Goal: Find specific page/section: Find specific page/section

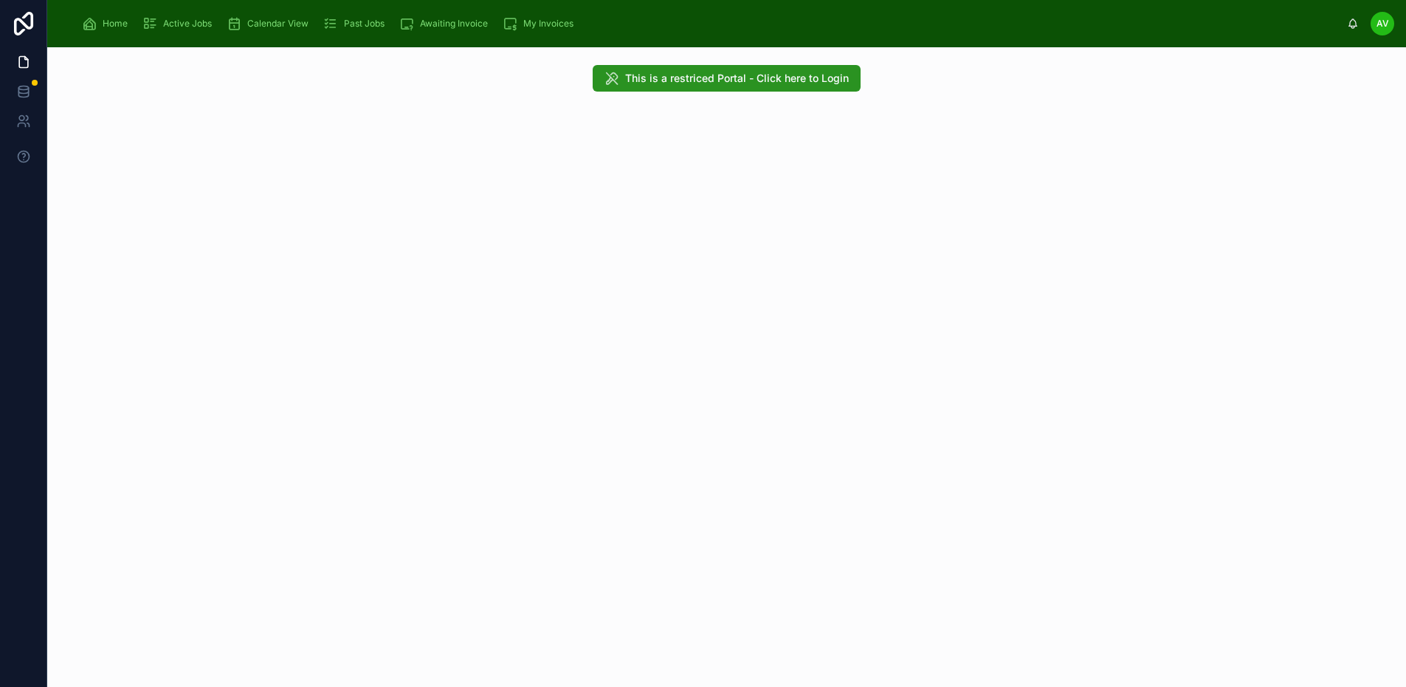
click at [820, 81] on span "This is a restriced Portal - Click here to Login" at bounding box center [737, 78] width 224 height 15
click at [802, 78] on span "This is a restriced Portal - Click here to Login" at bounding box center [727, 78] width 268 height 27
click at [788, 69] on span "This is a restriced Portal - Click here to Login" at bounding box center [727, 78] width 268 height 27
click at [115, 19] on span "Home" at bounding box center [115, 24] width 25 height 12
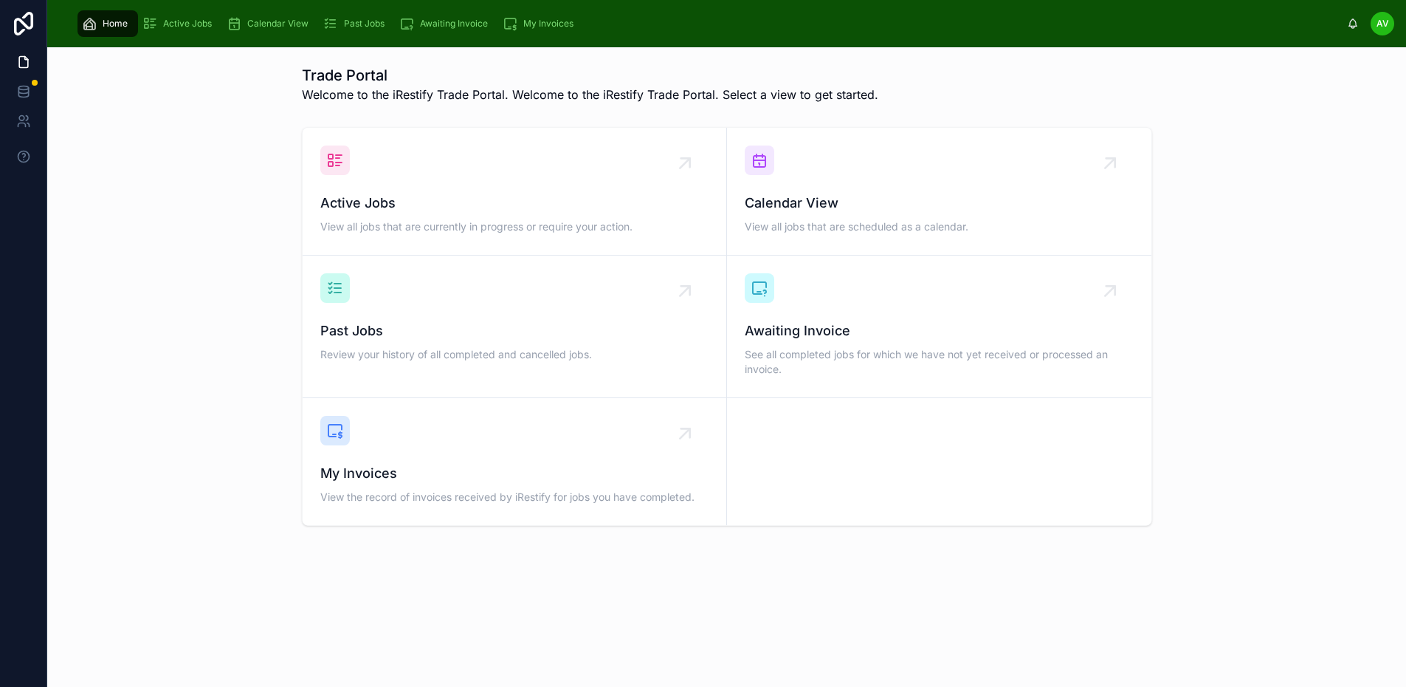
click at [591, 208] on span "Active Jobs" at bounding box center [514, 203] width 388 height 21
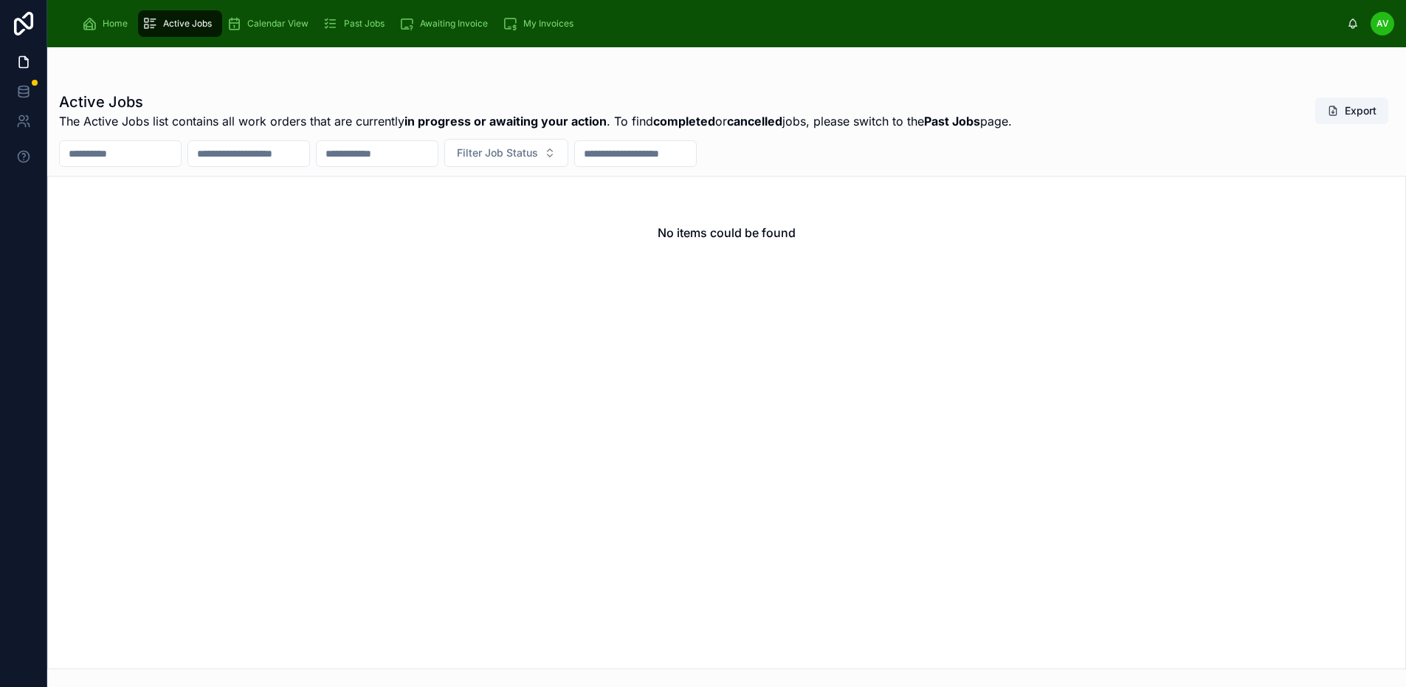
drag, startPoint x: 89, startPoint y: 40, endPoint x: 98, endPoint y: 22, distance: 19.8
click at [90, 39] on div "Home Active Jobs Calendar View Past Jobs Awaiting Invoice My Invoices AV [PERSO…" at bounding box center [726, 23] width 1359 height 47
click at [98, 22] on div "Home" at bounding box center [108, 24] width 52 height 24
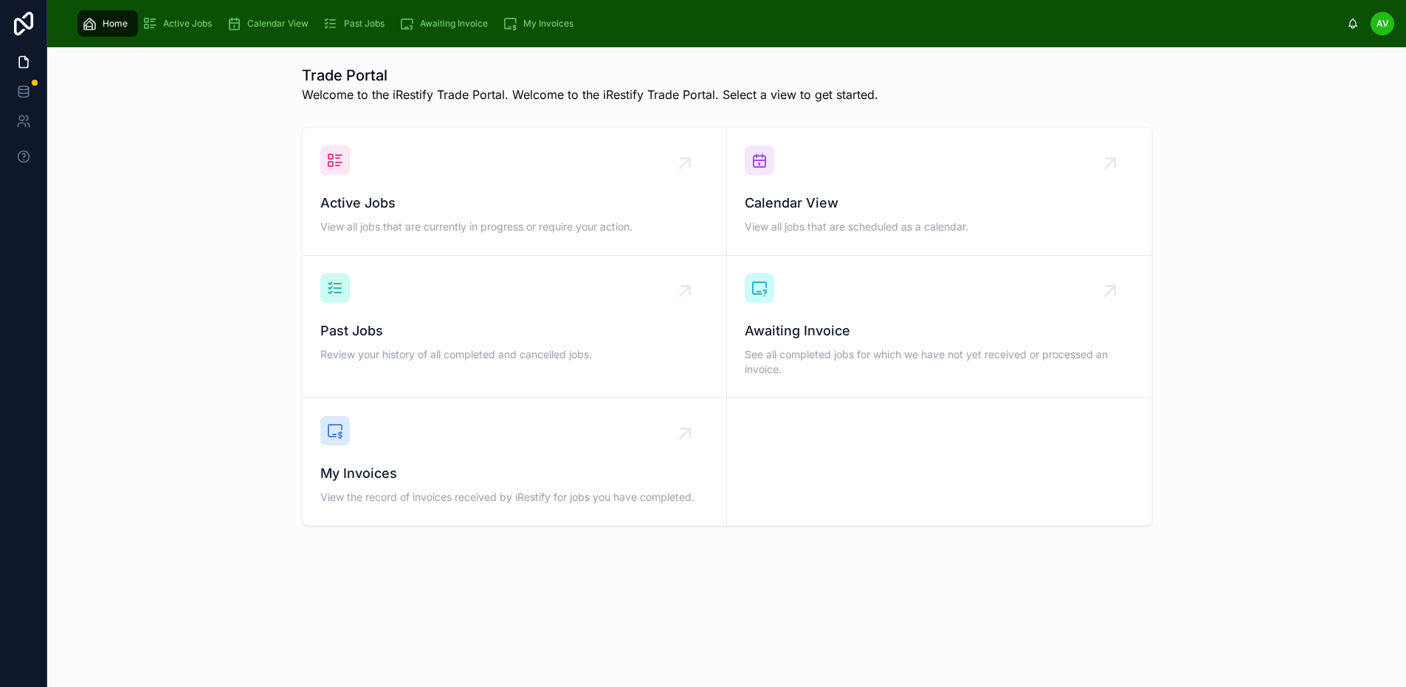
click at [216, 26] on div "Active Jobs" at bounding box center [179, 24] width 75 height 24
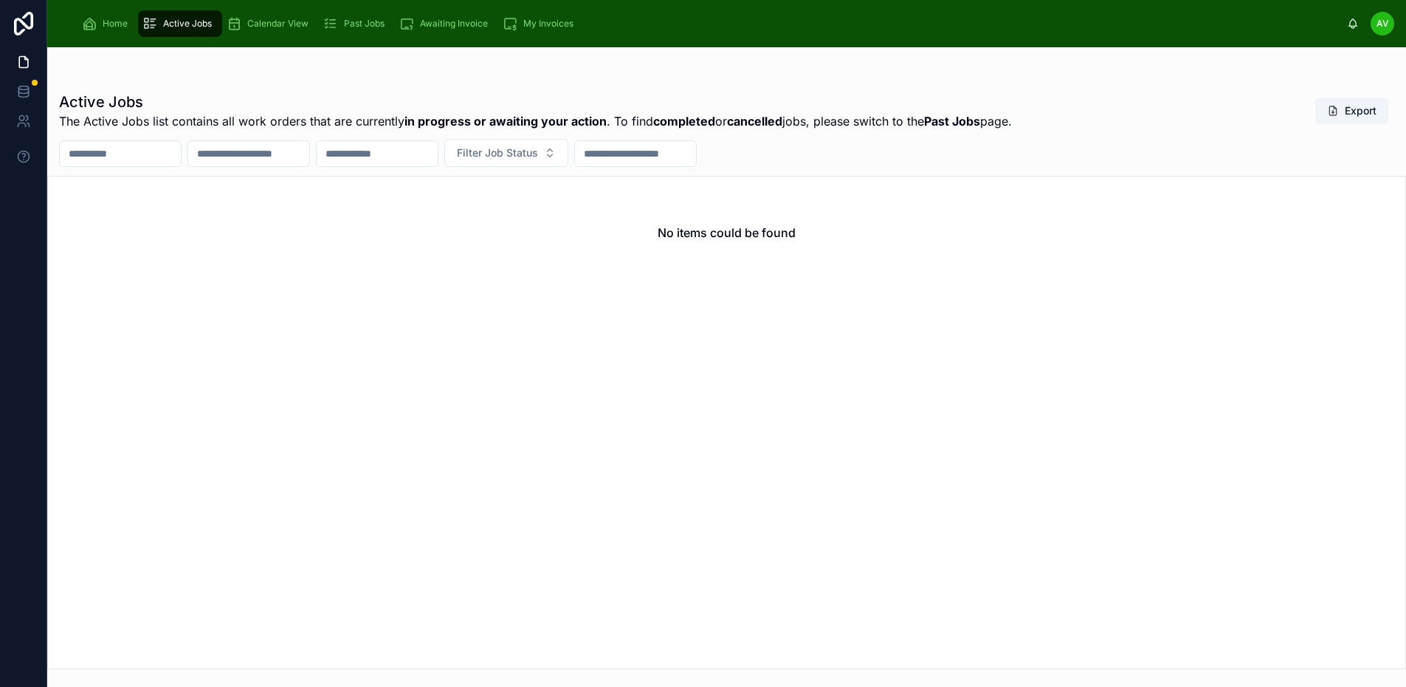
click at [54, 143] on div "Filter Job Status" at bounding box center [726, 153] width 1359 height 28
click at [31, 94] on link at bounding box center [23, 92] width 47 height 30
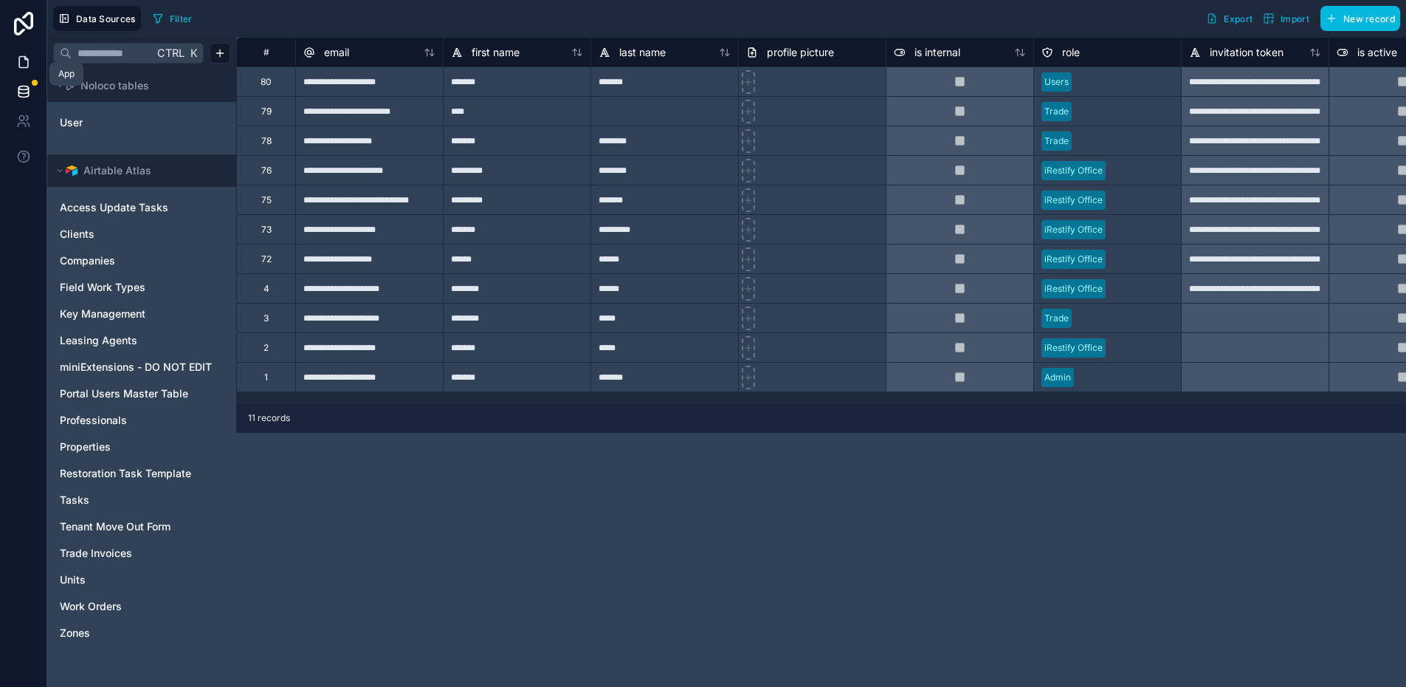
click at [26, 66] on icon at bounding box center [23, 62] width 15 height 15
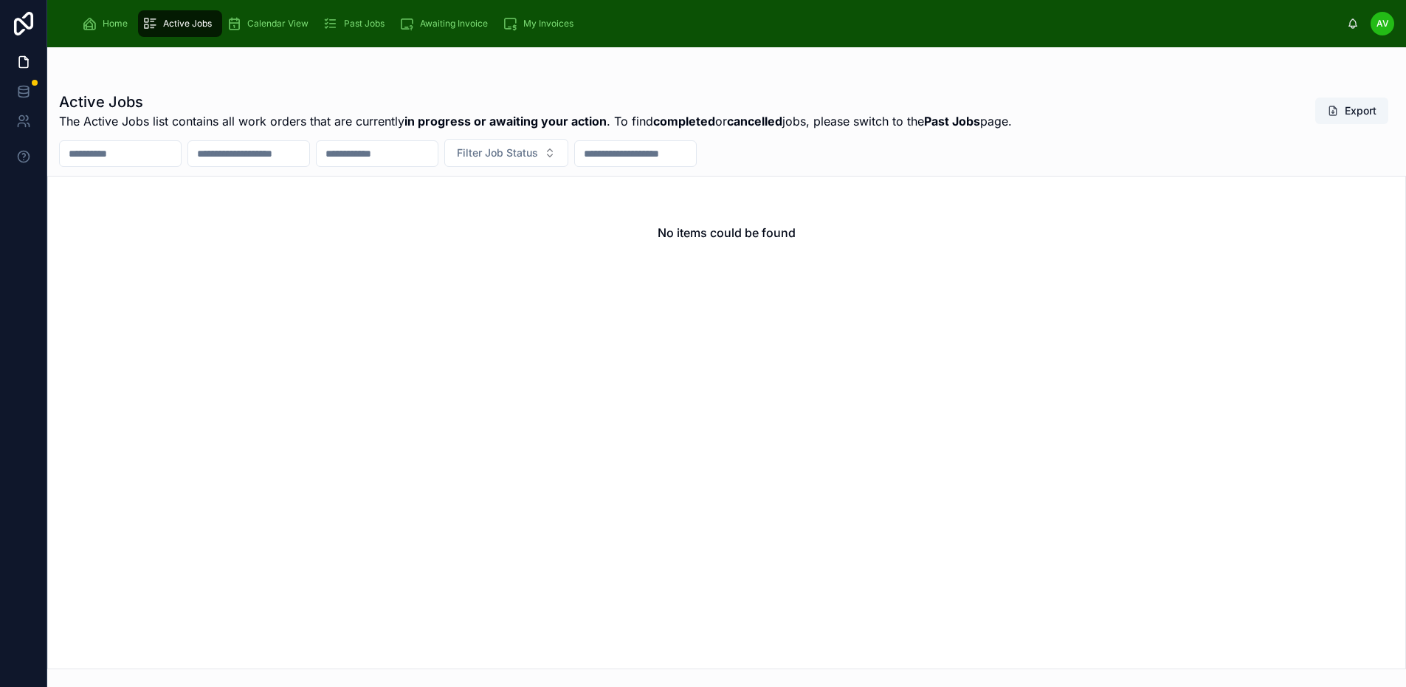
click at [53, 66] on div "Active Jobs The Active Jobs list contains all work orders that are currently in…" at bounding box center [726, 358] width 1359 height 622
